Goal: Find contact information: Find contact information

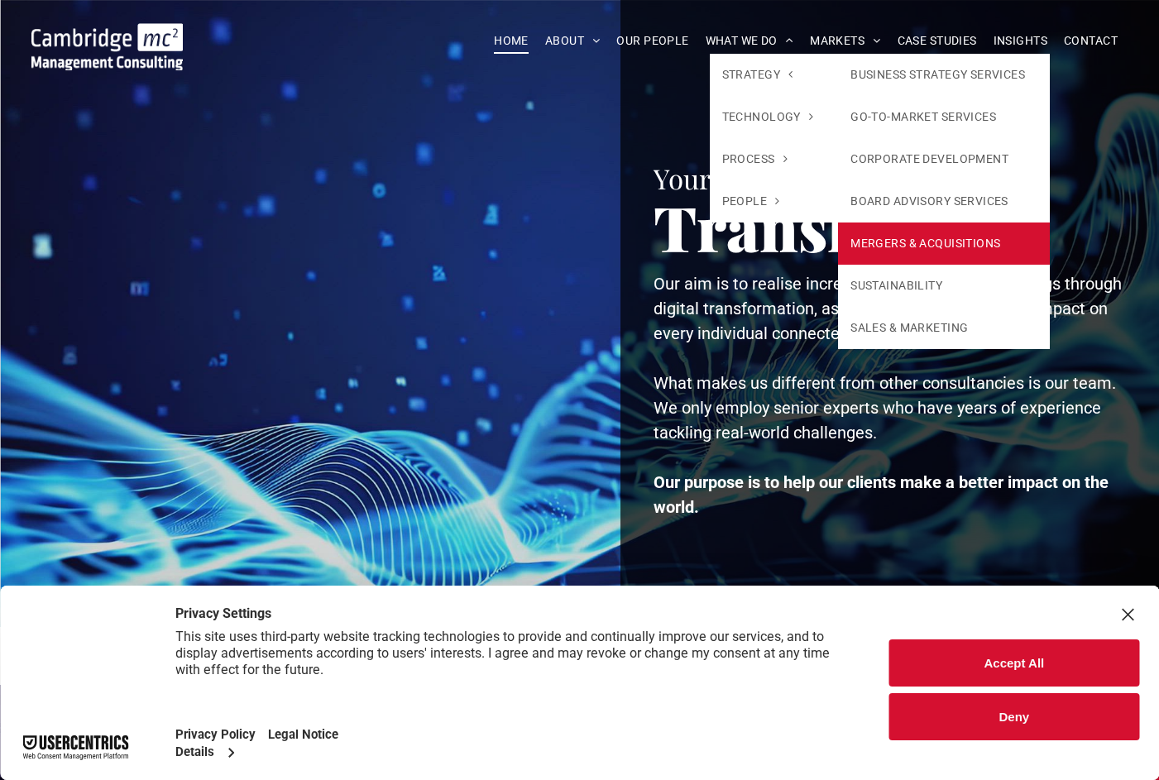
click at [894, 243] on link "MERGERS & ACQUISITIONS" at bounding box center [944, 244] width 212 height 42
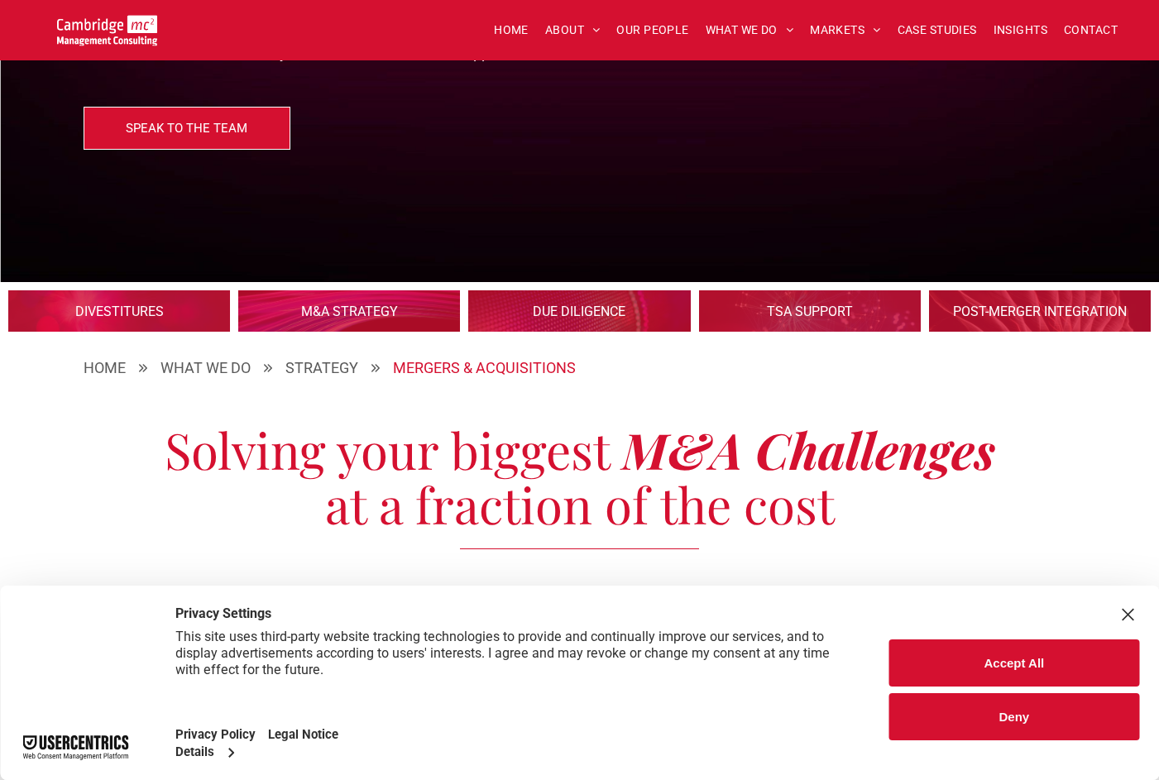
scroll to position [199, 0]
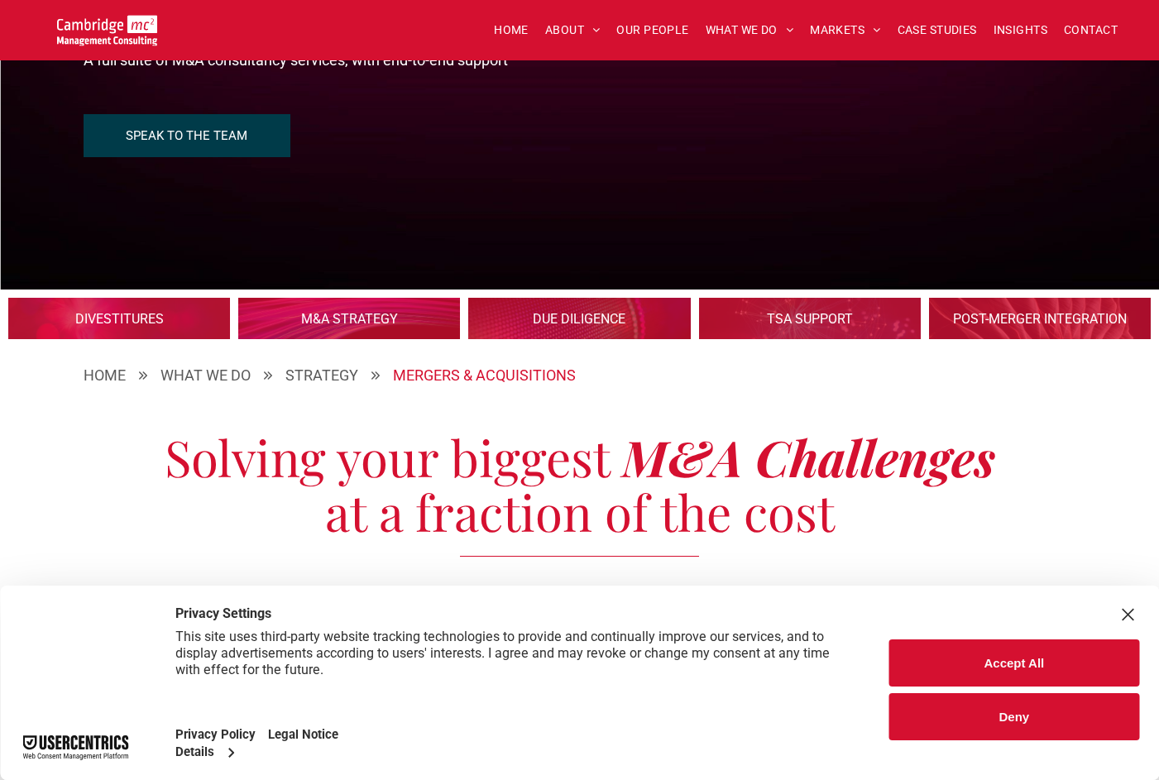
click at [204, 140] on span "SPEAK TO THE TEAM" at bounding box center [187, 135] width 122 height 41
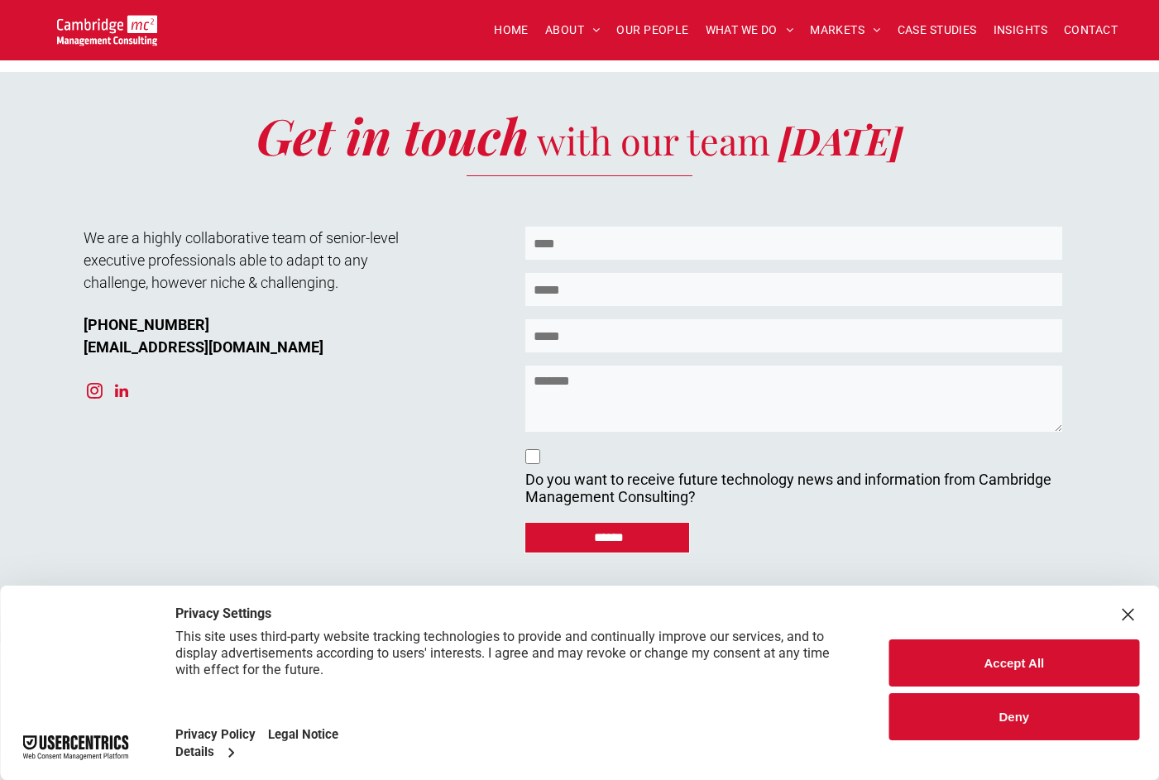
scroll to position [6328, 0]
